Goal: Task Accomplishment & Management: Manage account settings

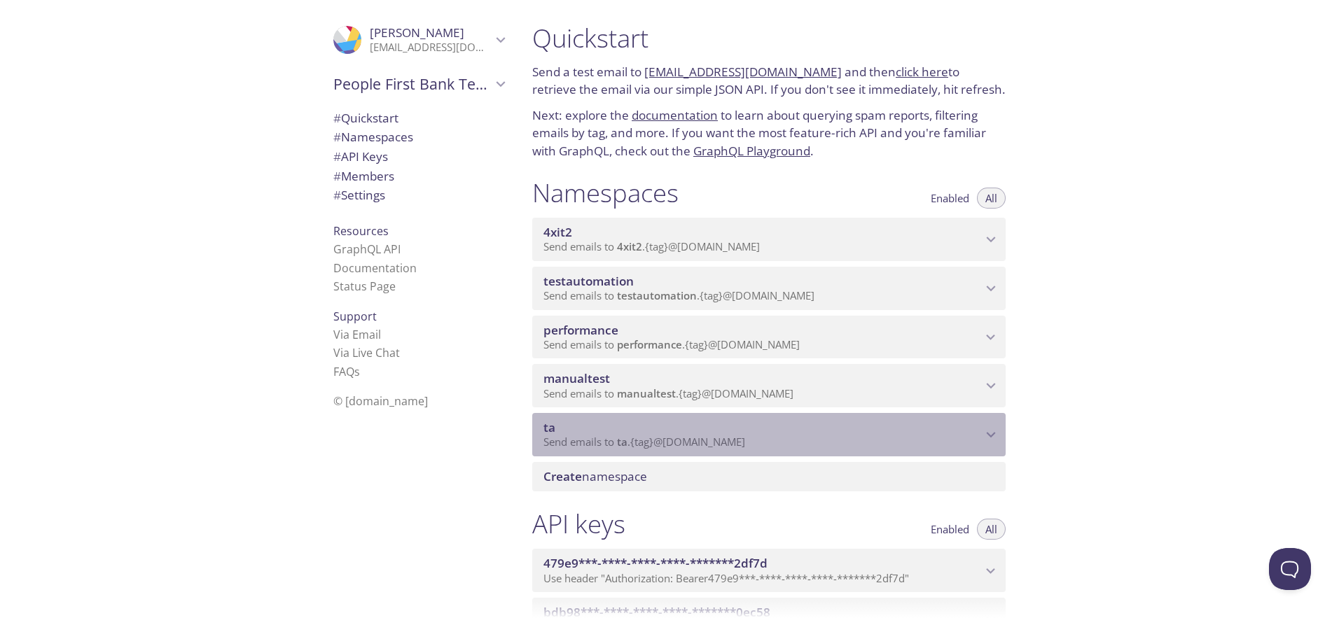
click at [985, 432] on icon "ta namespace" at bounding box center [991, 435] width 18 height 18
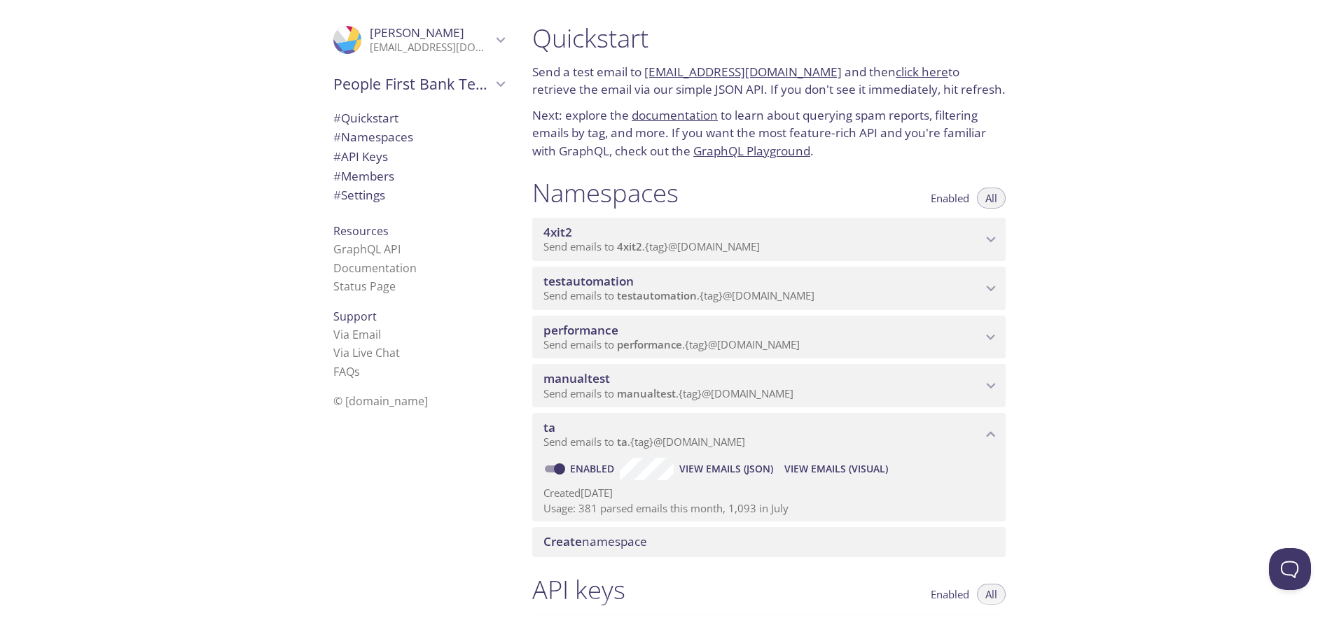
click at [987, 432] on icon "ta namespace" at bounding box center [991, 435] width 18 height 18
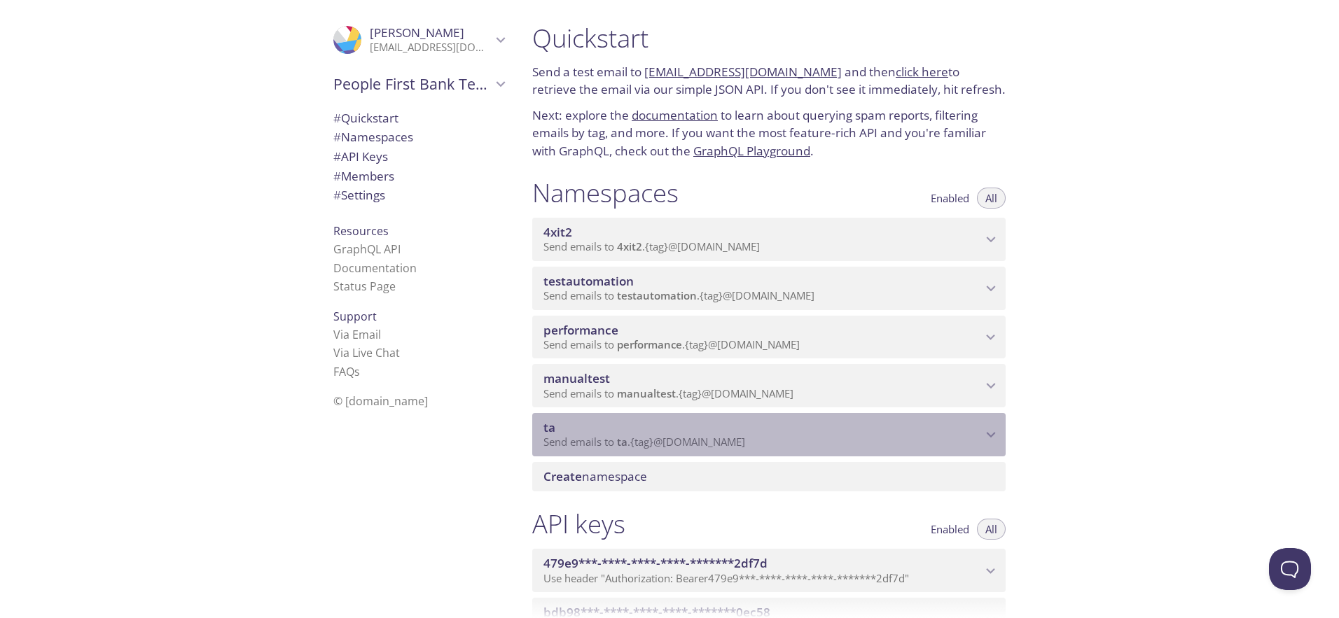
click at [989, 430] on icon "ta namespace" at bounding box center [991, 435] width 18 height 18
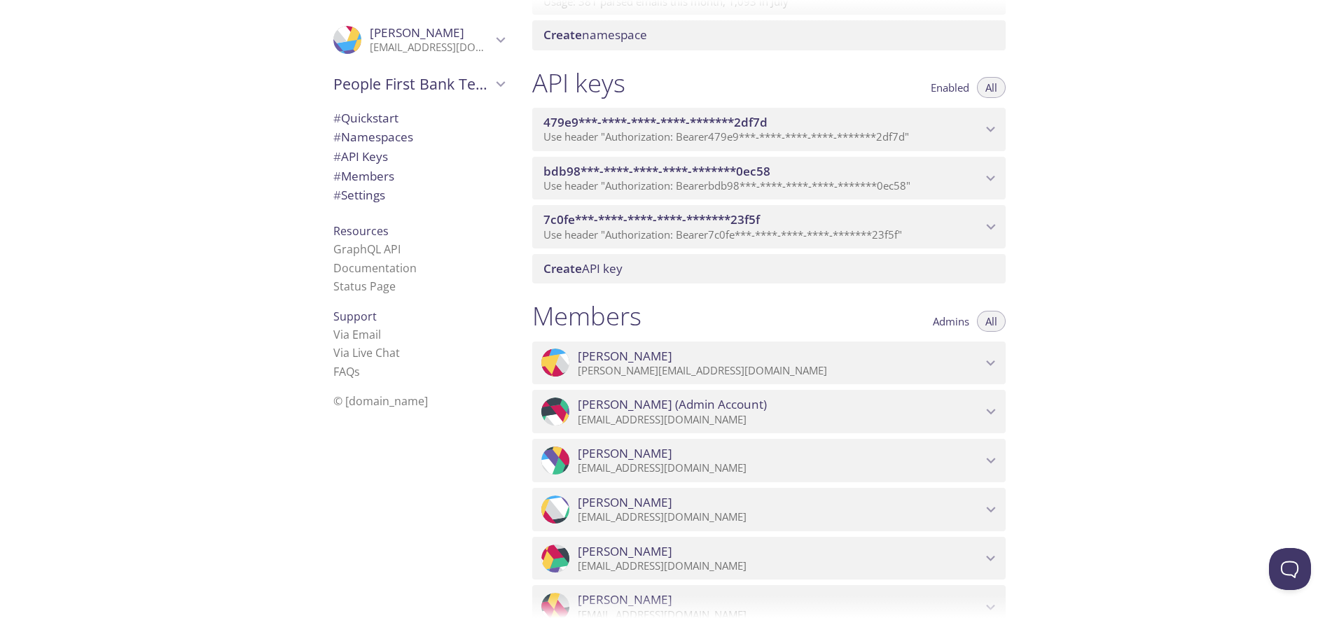
scroll to position [682, 0]
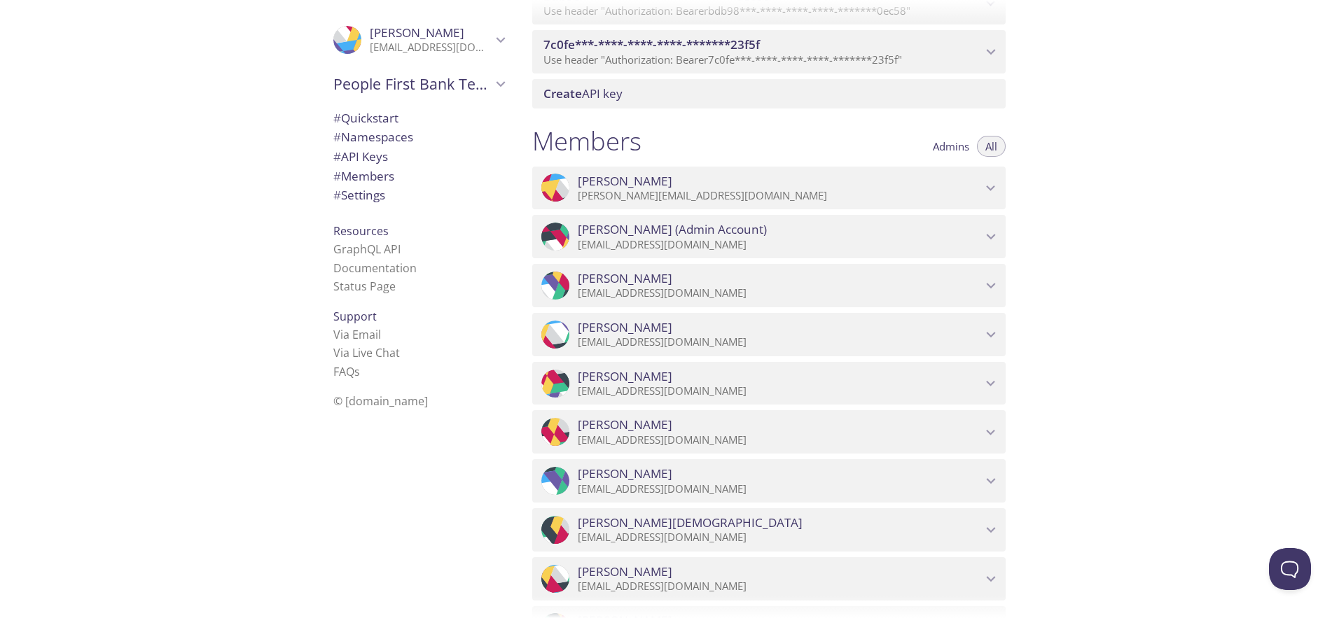
click at [957, 146] on span "Admins" at bounding box center [951, 146] width 36 height 0
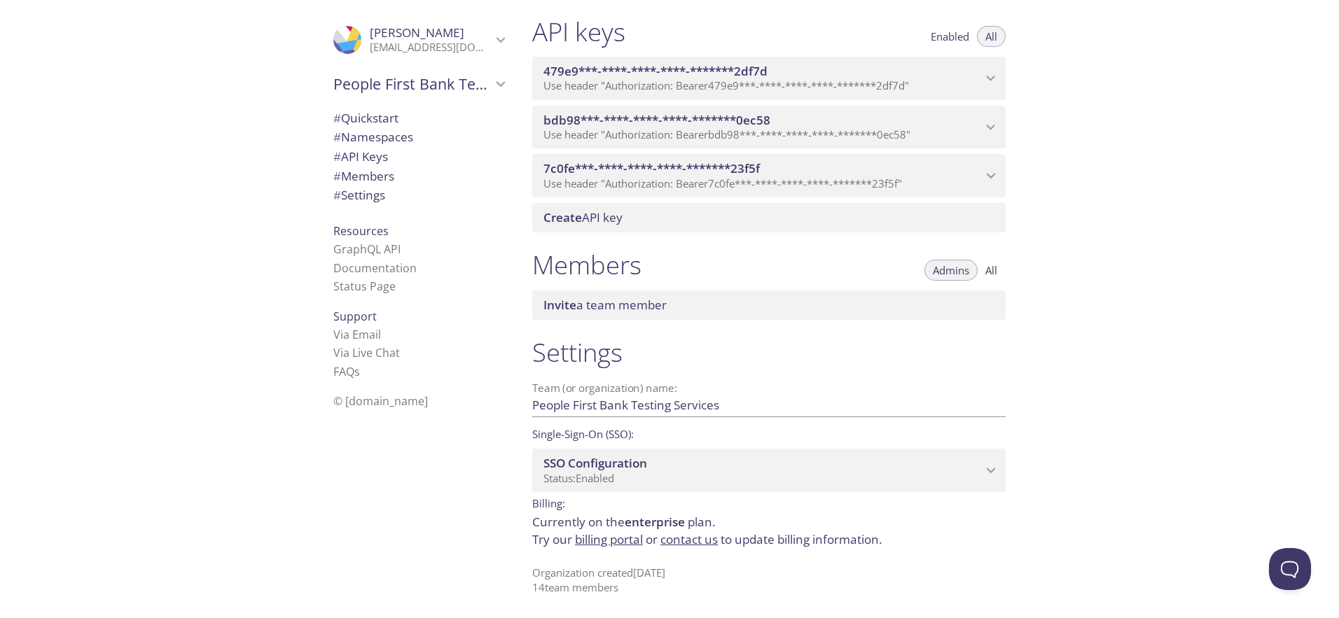
scroll to position [558, 0]
click at [948, 270] on span "Admins" at bounding box center [951, 270] width 36 height 0
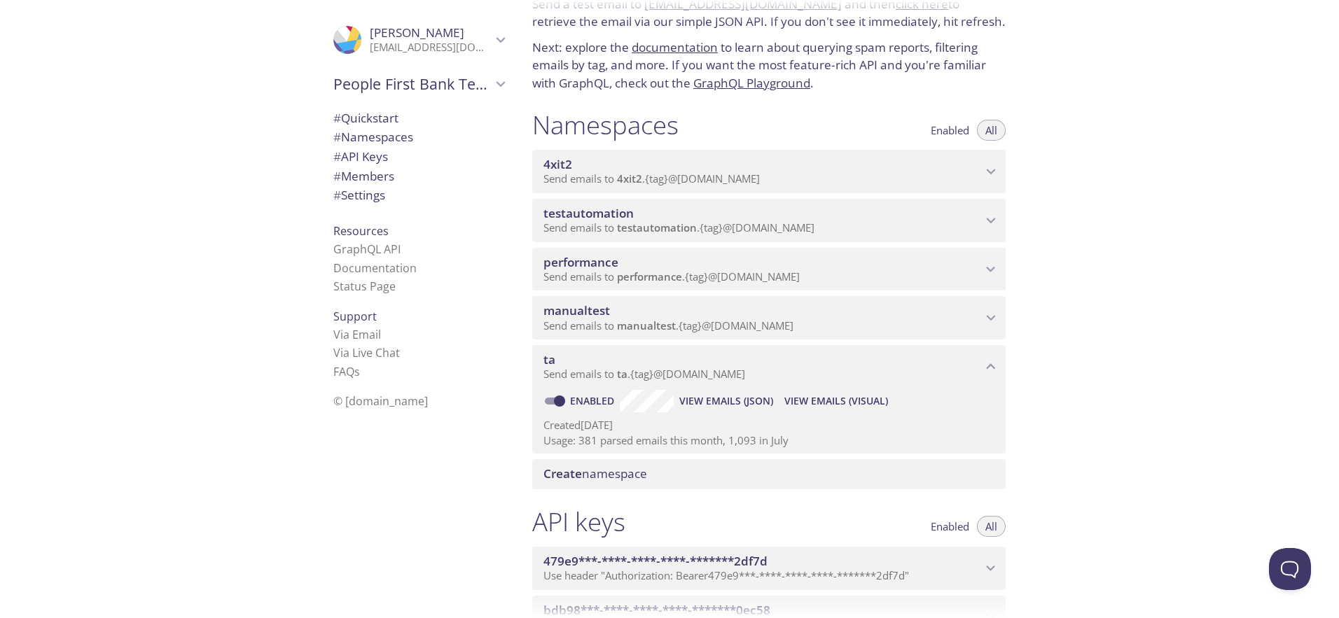
scroll to position [0, 0]
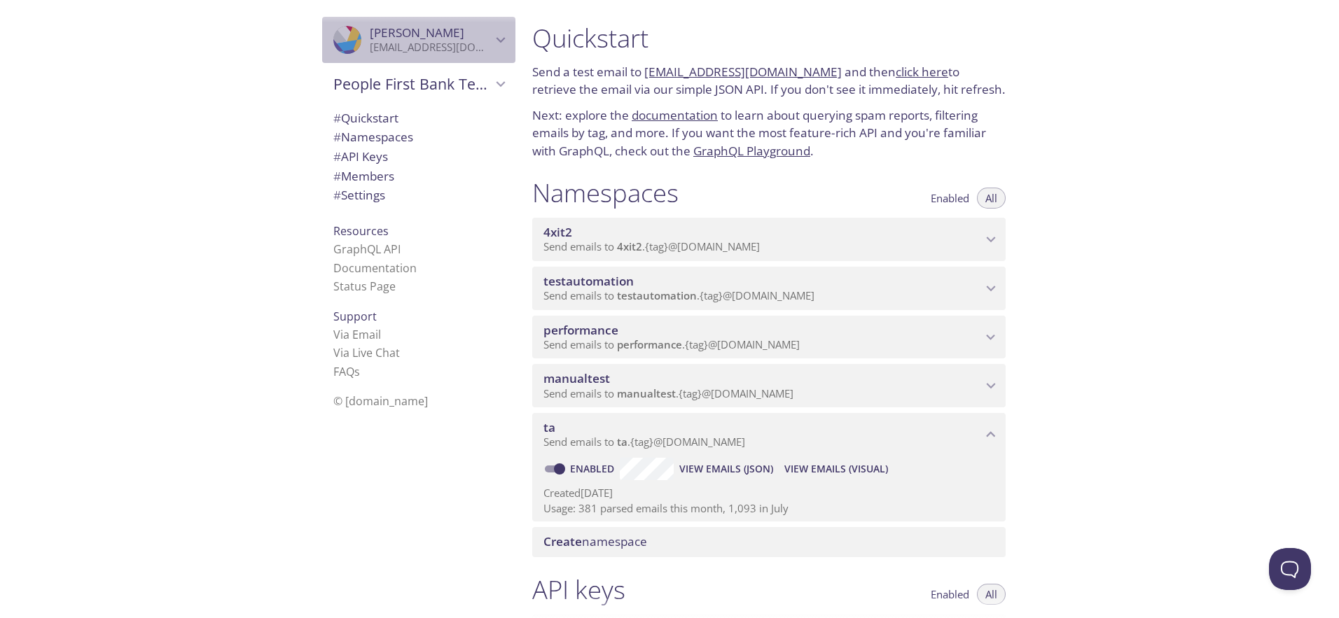
click at [473, 29] on span "[PERSON_NAME]" at bounding box center [431, 32] width 122 height 15
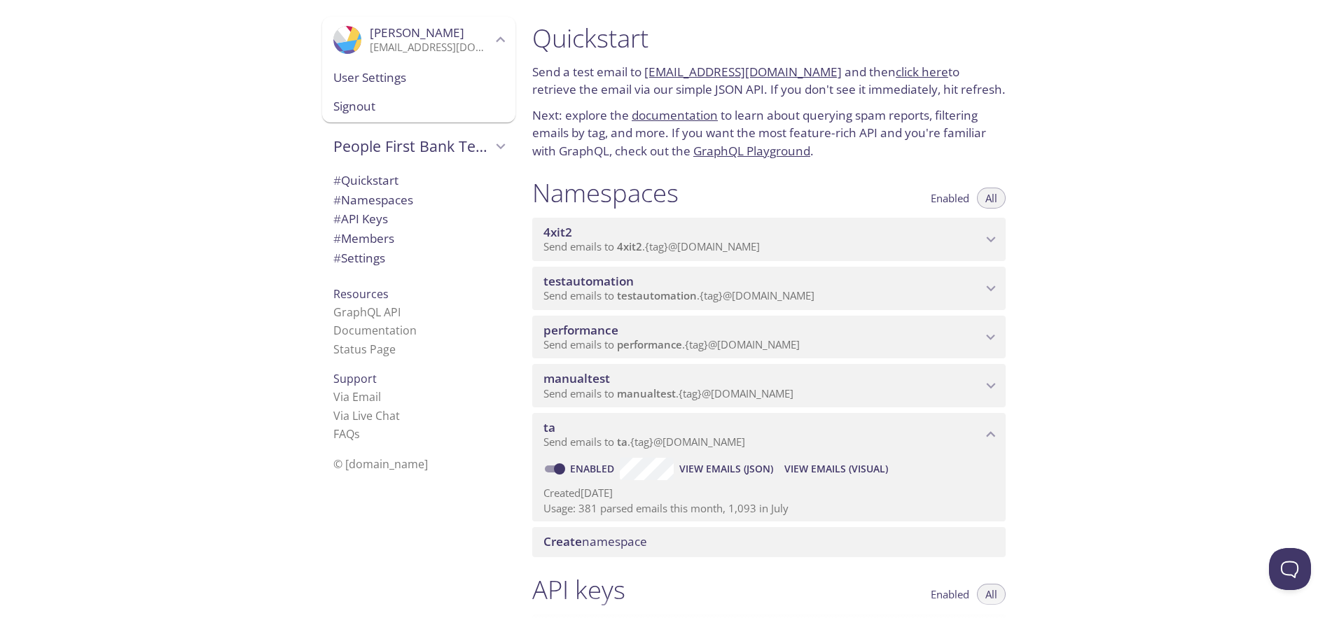
click at [377, 81] on span "User Settings" at bounding box center [418, 78] width 171 height 18
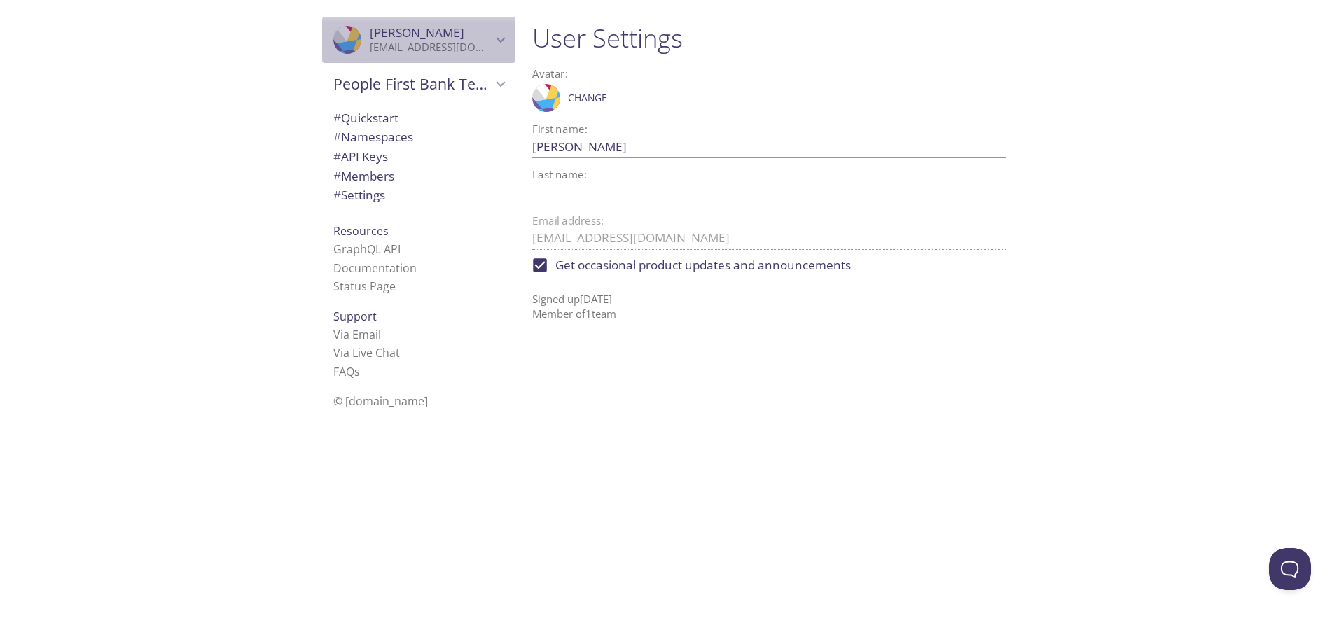
click at [497, 41] on icon "Xuyi Wu" at bounding box center [501, 40] width 9 height 6
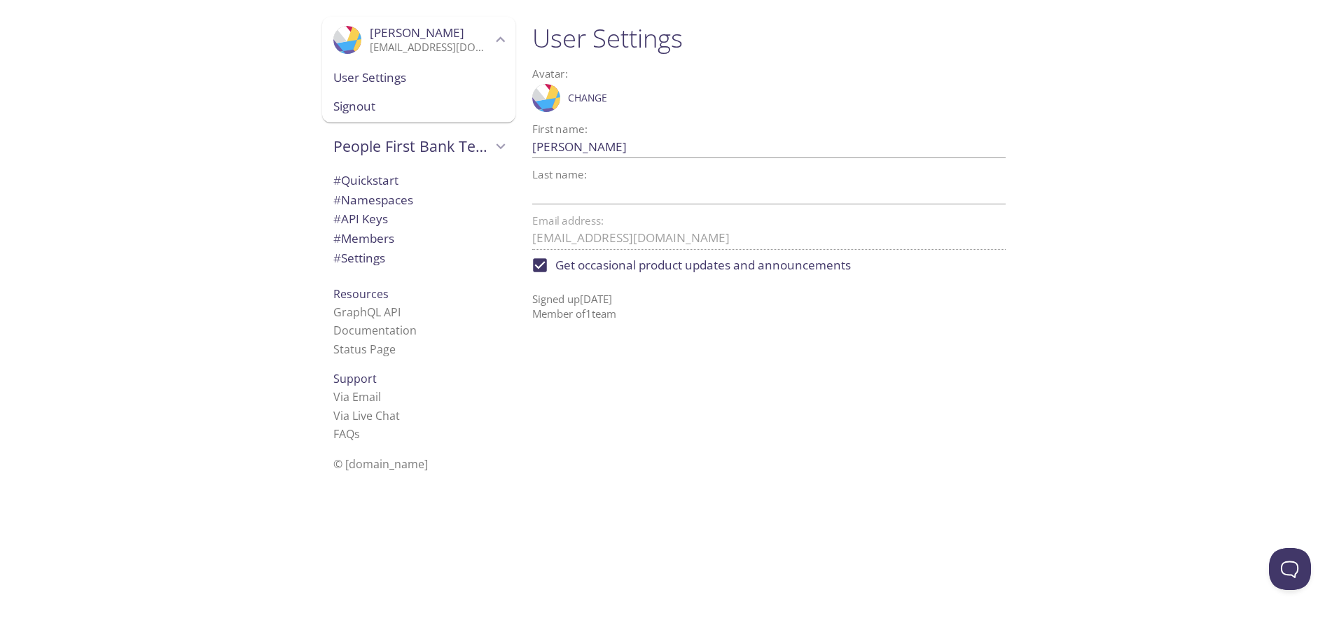
click at [247, 223] on div ".cls-1 { fill: #6d5ca8; } .cls-2 { fill: #3fc191; } .cls-3 { fill: #3b4752; } .…" at bounding box center [260, 309] width 521 height 618
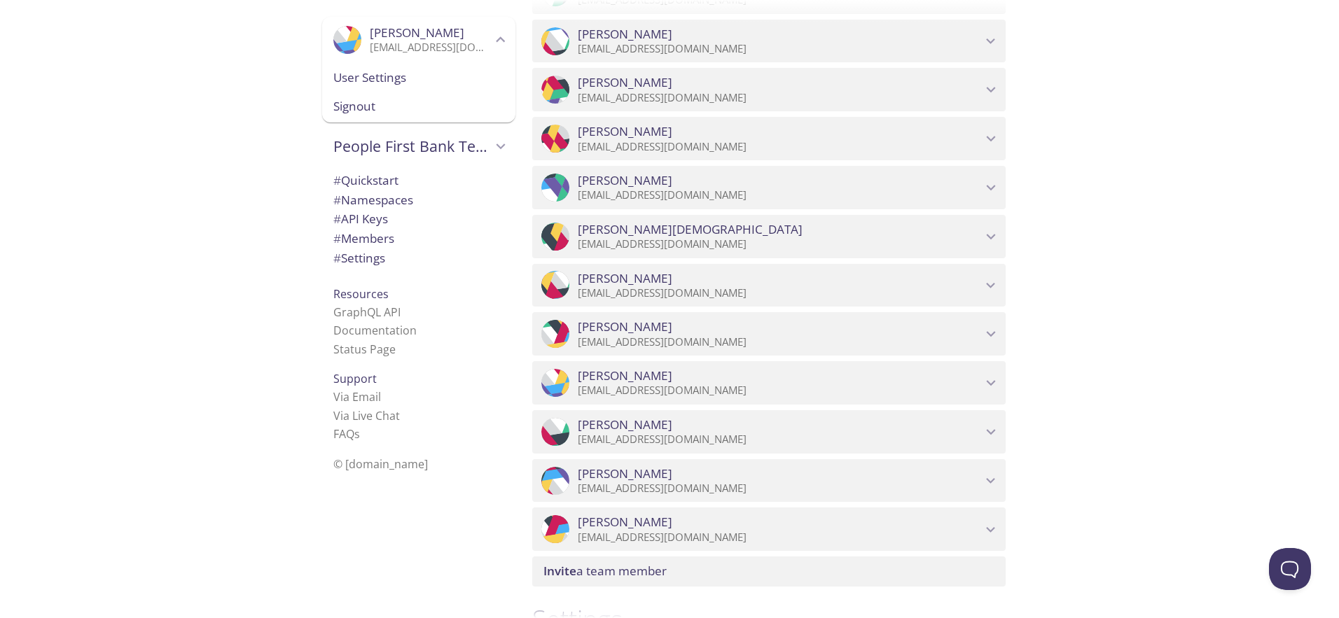
scroll to position [1177, 0]
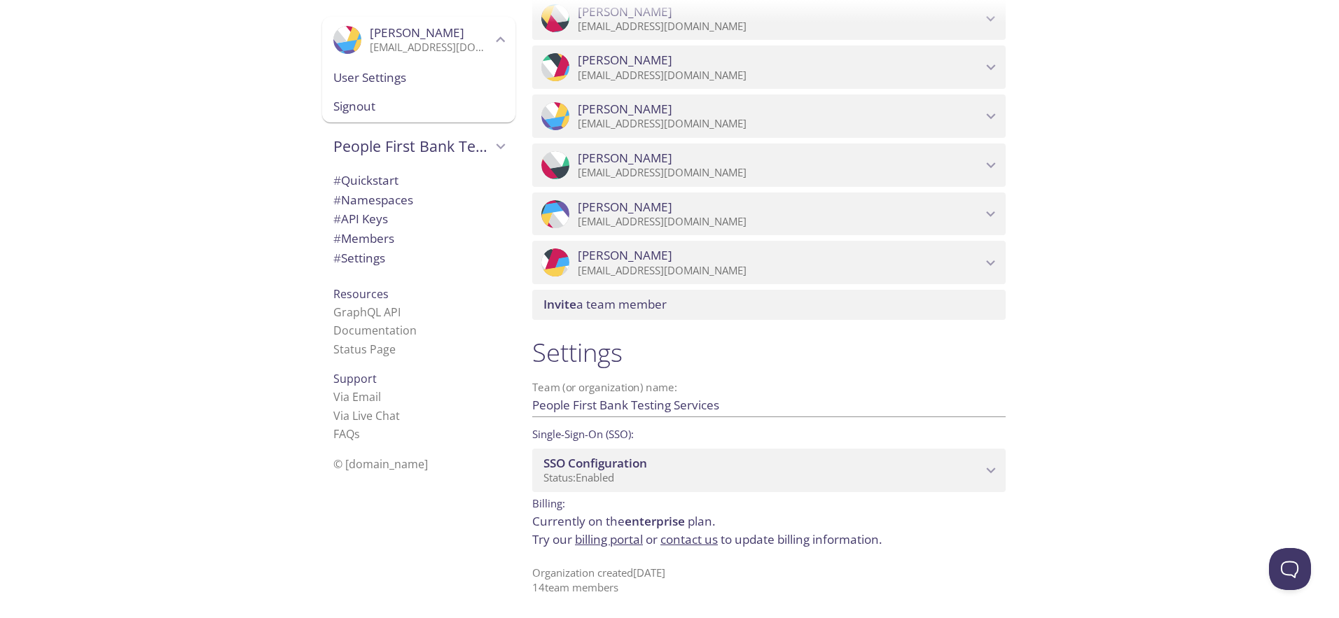
click at [645, 315] on div "Invite a team member" at bounding box center [768, 304] width 473 height 29
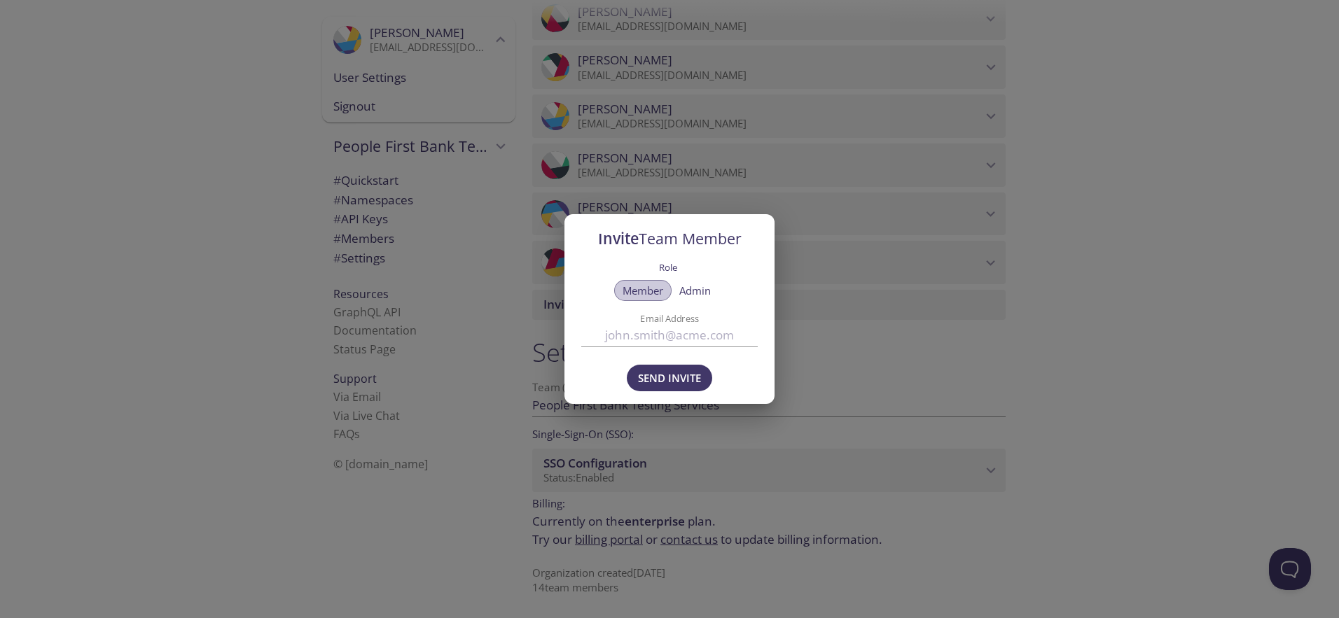
click at [646, 291] on span "Member" at bounding box center [643, 291] width 41 height 0
click at [693, 291] on span "Admin" at bounding box center [695, 291] width 32 height 0
drag, startPoint x: 651, startPoint y: 291, endPoint x: 714, endPoint y: 284, distance: 62.7
click at [664, 288] on button "Member" at bounding box center [642, 290] width 57 height 21
click at [719, 285] on div "Member Admin" at bounding box center [666, 290] width 105 height 21
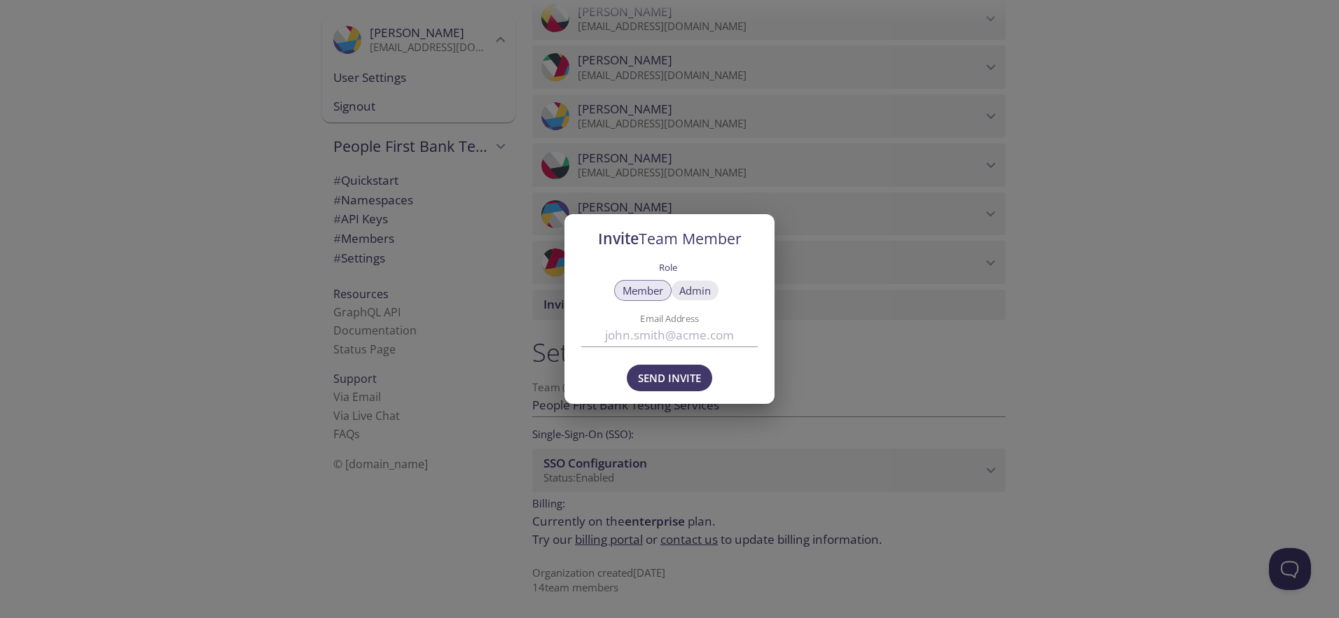
click at [706, 291] on span "Admin" at bounding box center [695, 291] width 32 height 0
click at [642, 291] on span "Member" at bounding box center [643, 291] width 41 height 0
click at [1123, 282] on div "Invite Team Member Role Member Admin Email Address Send Invite" at bounding box center [669, 309] width 1339 height 618
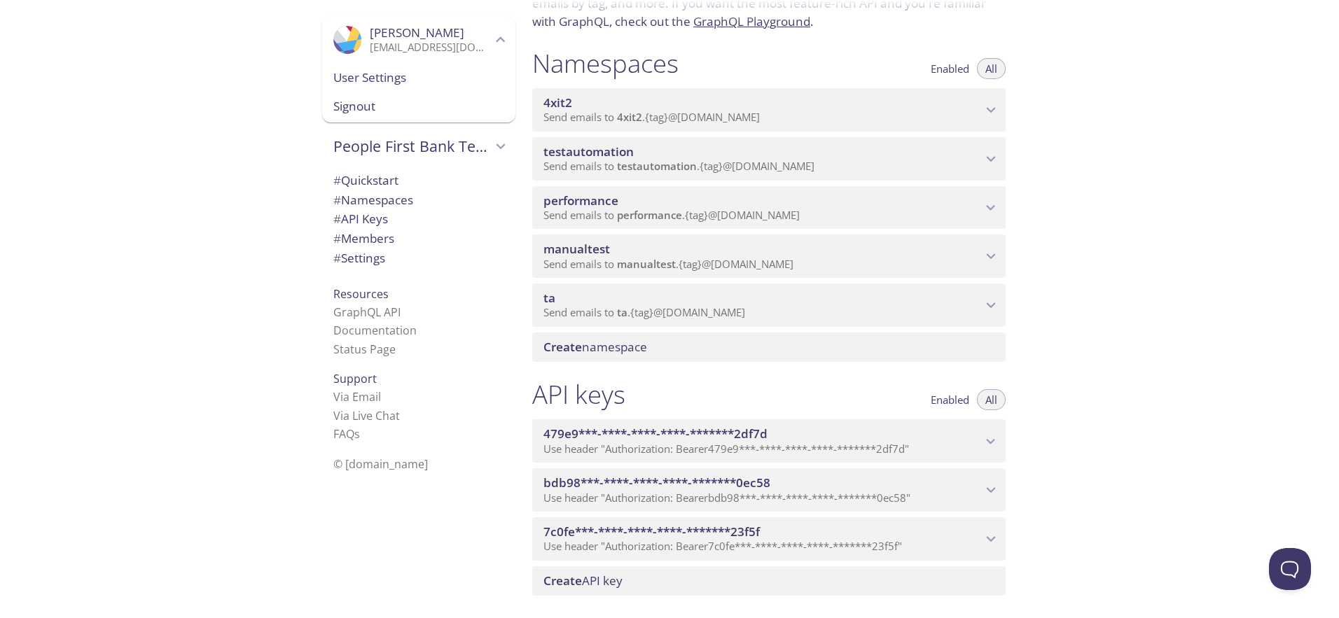
scroll to position [0, 0]
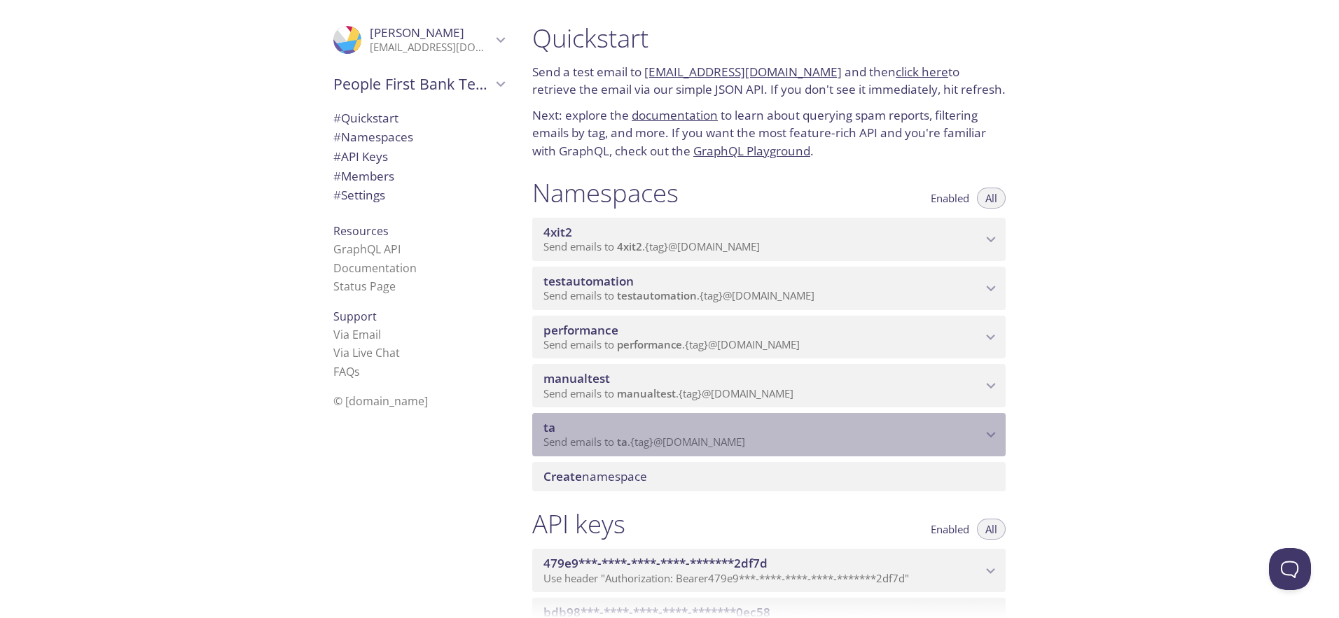
click at [992, 423] on div "ta Send emails to ta . {tag} @[DOMAIN_NAME]" at bounding box center [768, 434] width 473 height 43
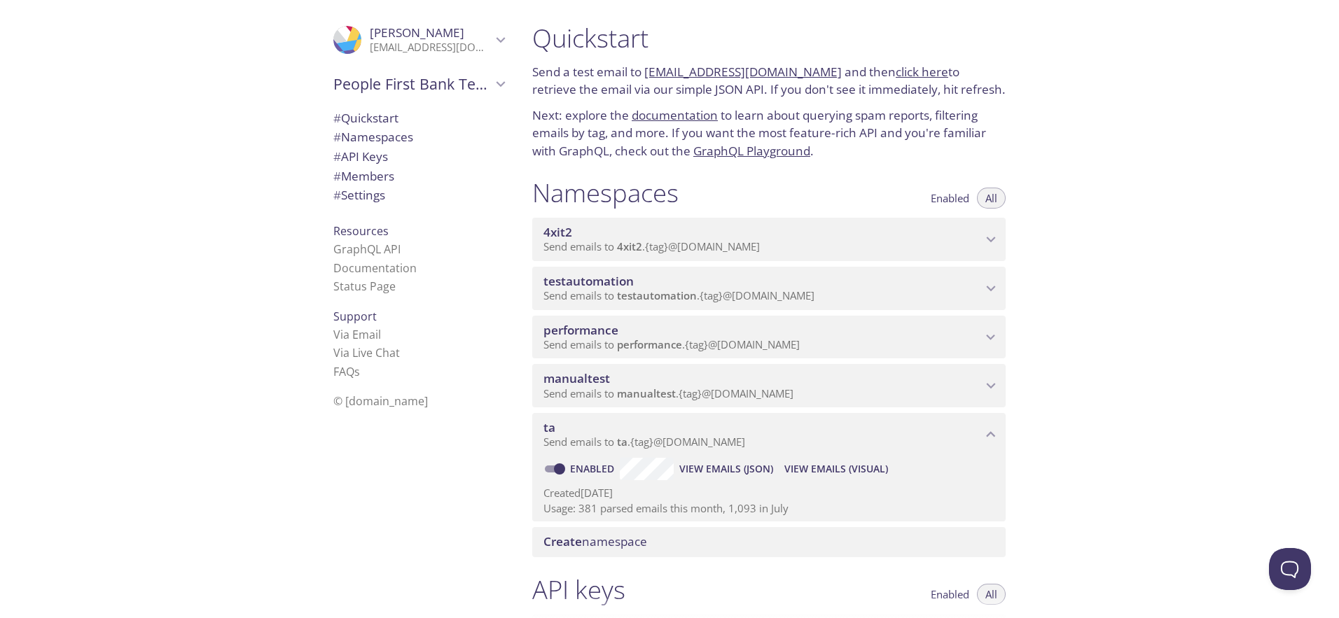
click at [838, 469] on span "View Emails (Visual)" at bounding box center [836, 469] width 104 height 17
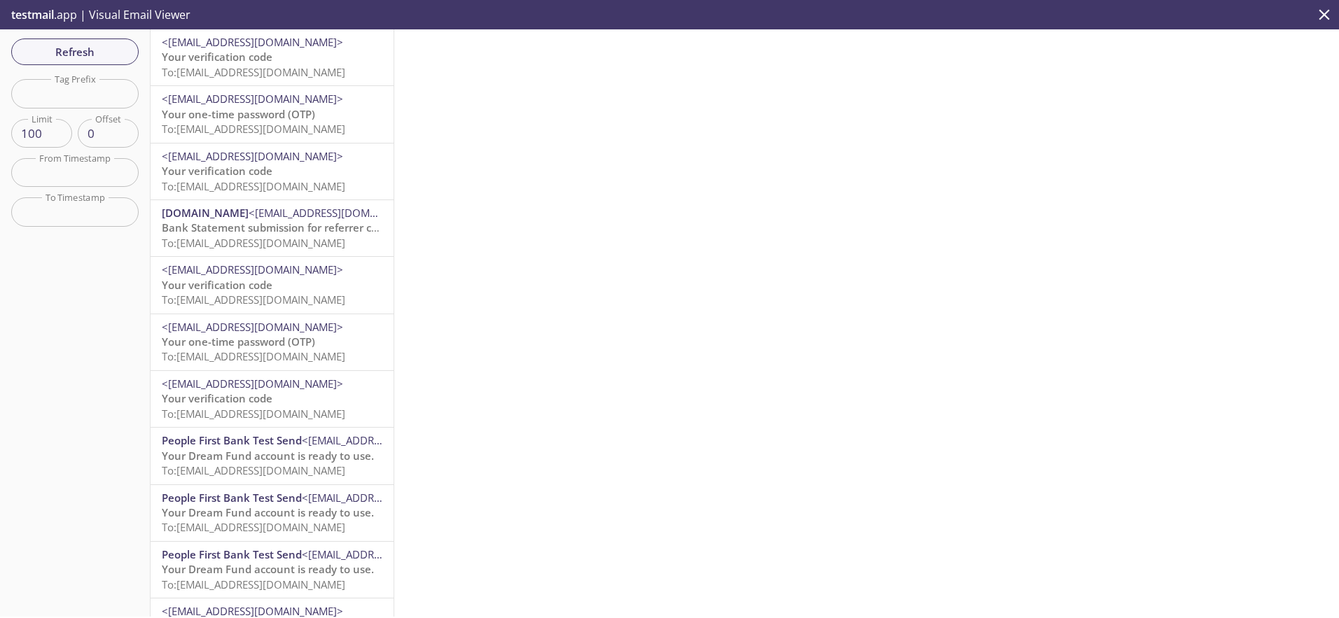
click at [299, 64] on p "Your verification code To: [EMAIL_ADDRESS][DOMAIN_NAME]" at bounding box center [272, 65] width 221 height 30
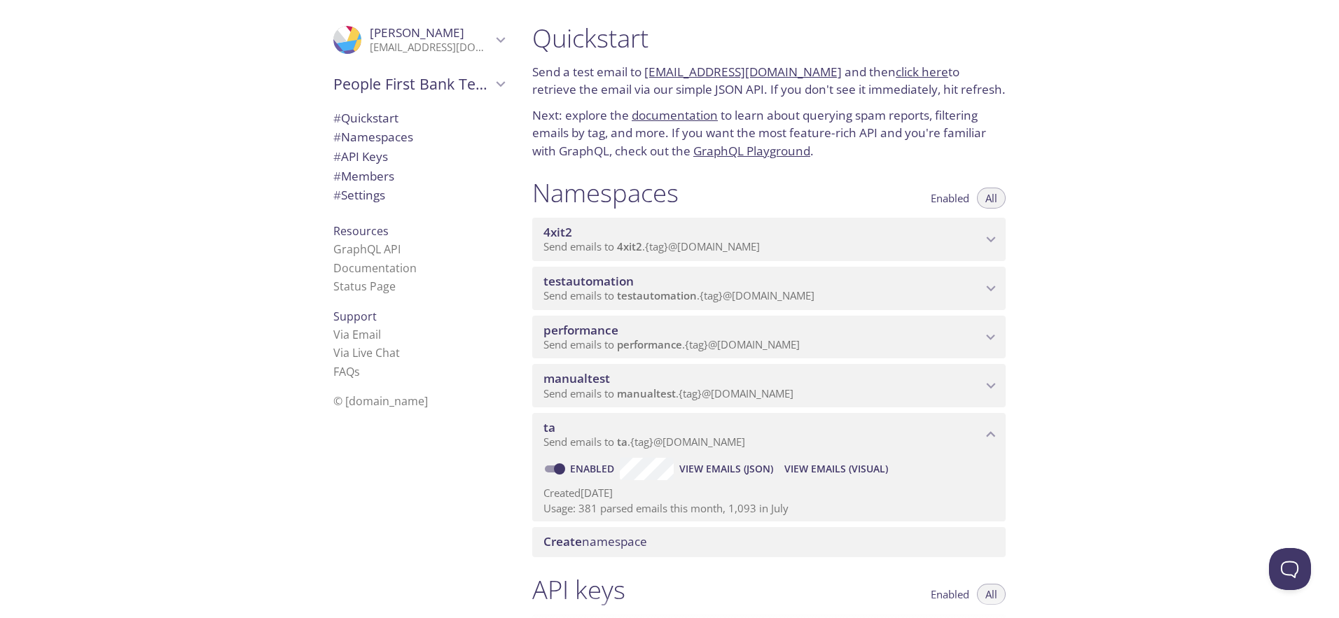
click at [630, 285] on span "testautomation" at bounding box center [589, 281] width 90 height 16
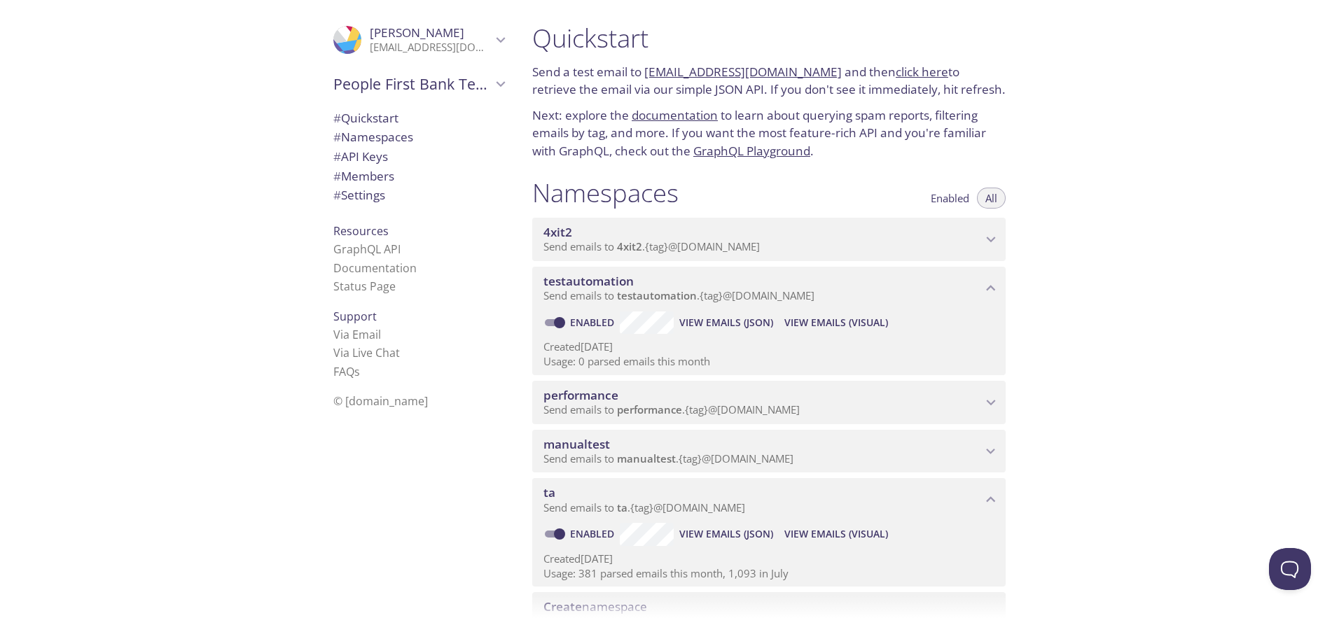
click at [745, 284] on span "testautomation" at bounding box center [763, 281] width 438 height 15
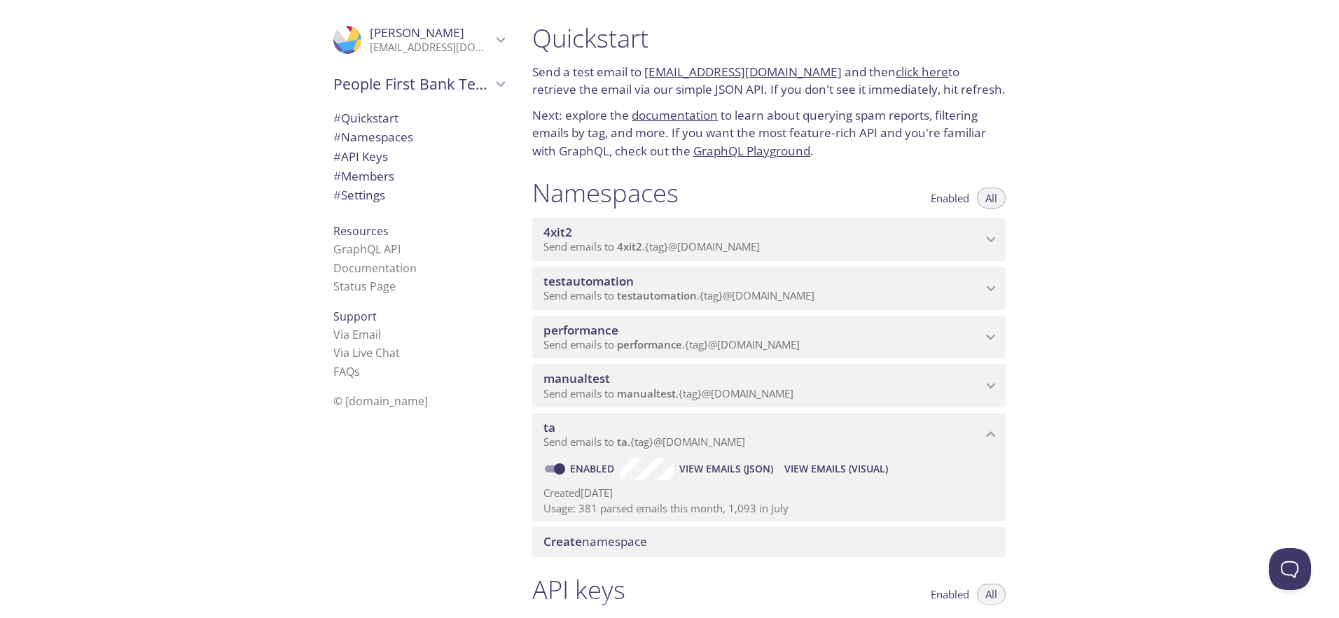
click at [991, 434] on icon "ta namespace" at bounding box center [991, 435] width 9 height 6
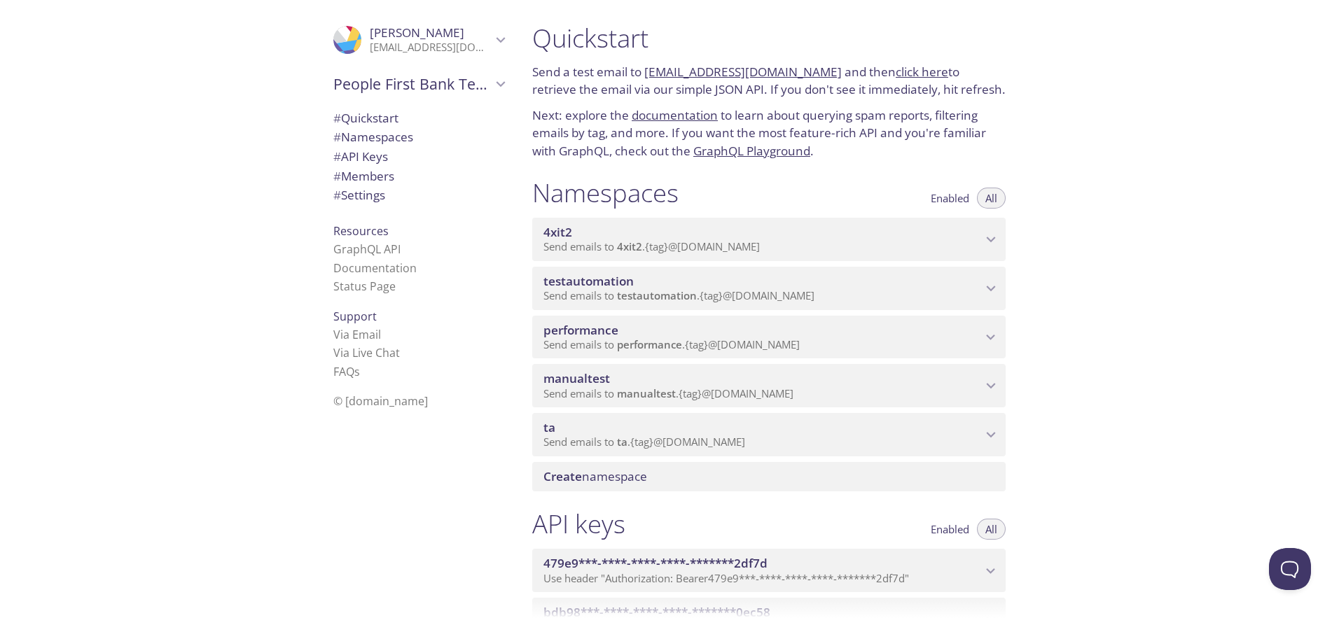
click at [991, 434] on icon "ta namespace" at bounding box center [991, 435] width 18 height 18
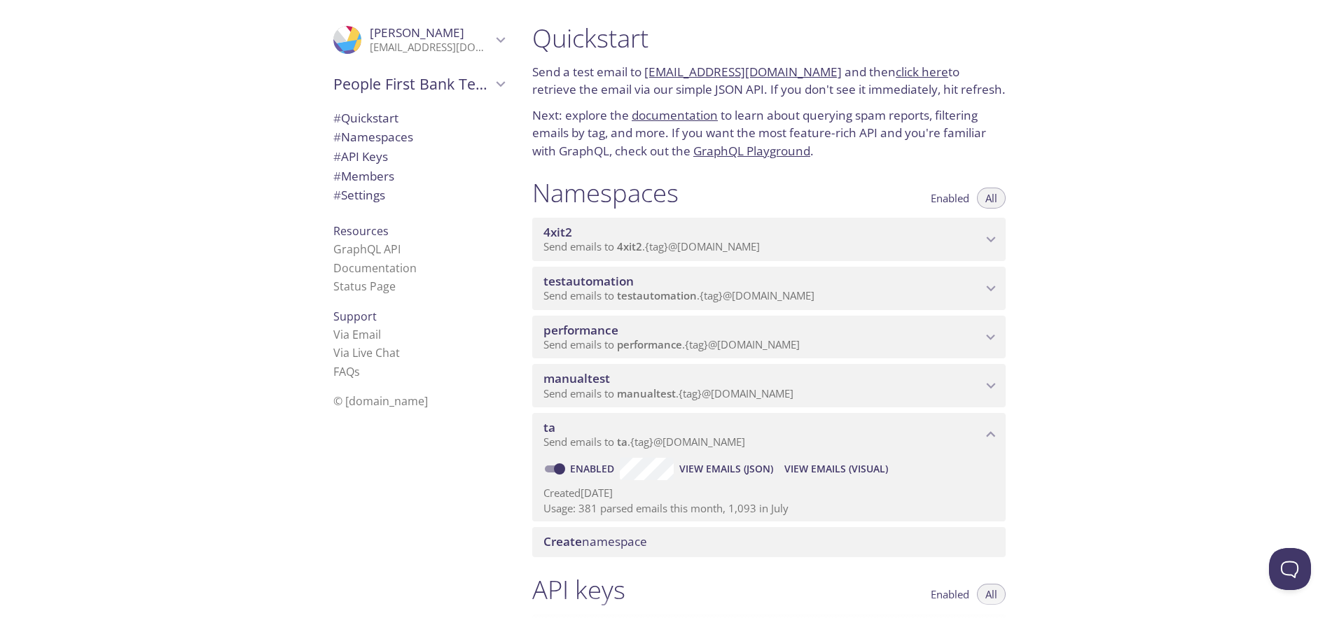
click at [990, 433] on icon "ta namespace" at bounding box center [991, 435] width 9 height 6
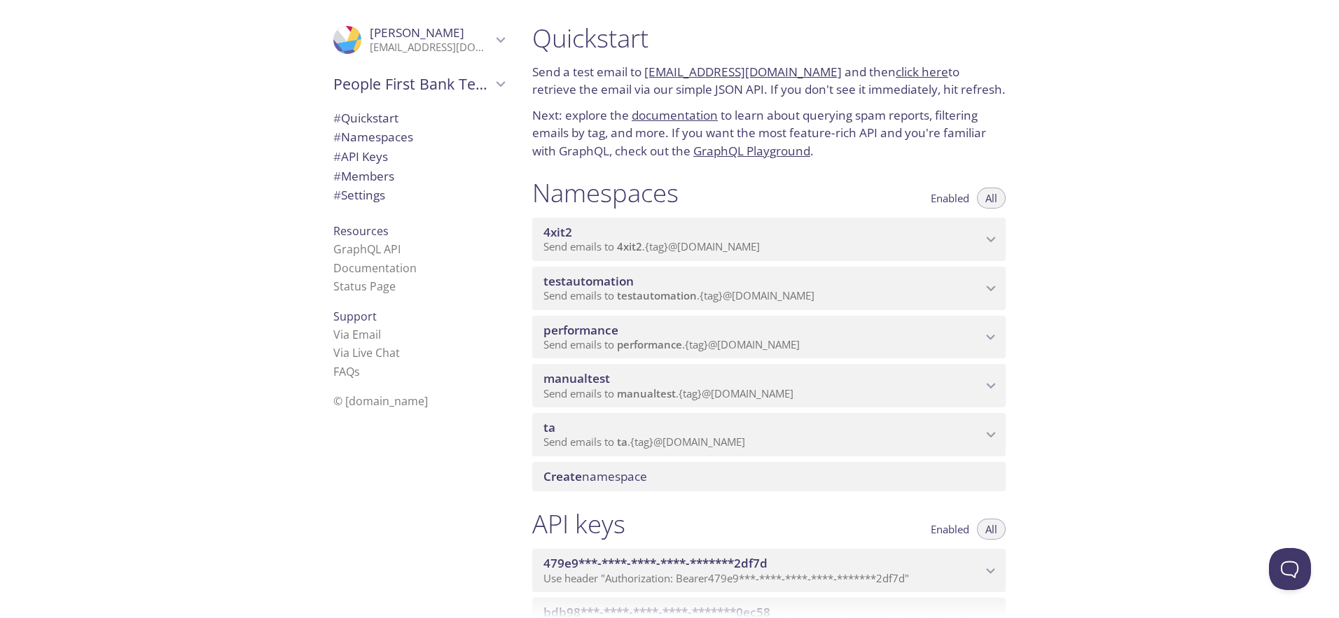
click at [990, 431] on icon "ta namespace" at bounding box center [991, 435] width 18 height 18
